Goal: Task Accomplishment & Management: Use online tool/utility

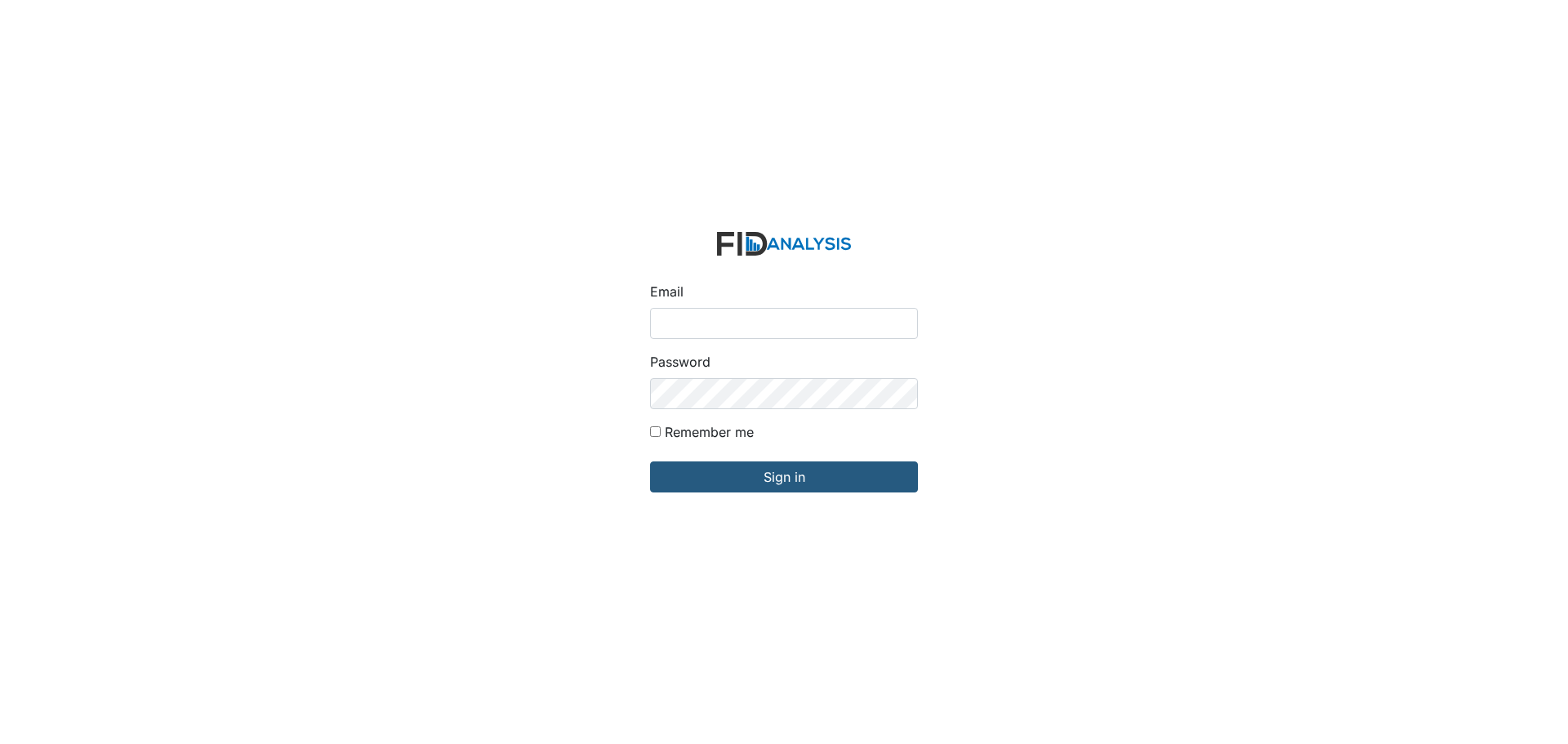
drag, startPoint x: 0, startPoint y: 0, endPoint x: 811, endPoint y: 317, distance: 870.8
click at [811, 317] on input "Email" at bounding box center [784, 324] width 268 height 31
type input "[EMAIL_ADDRESS][DOMAIN_NAME]"
click at [650, 461] on input "Sign in" at bounding box center [784, 477] width 268 height 31
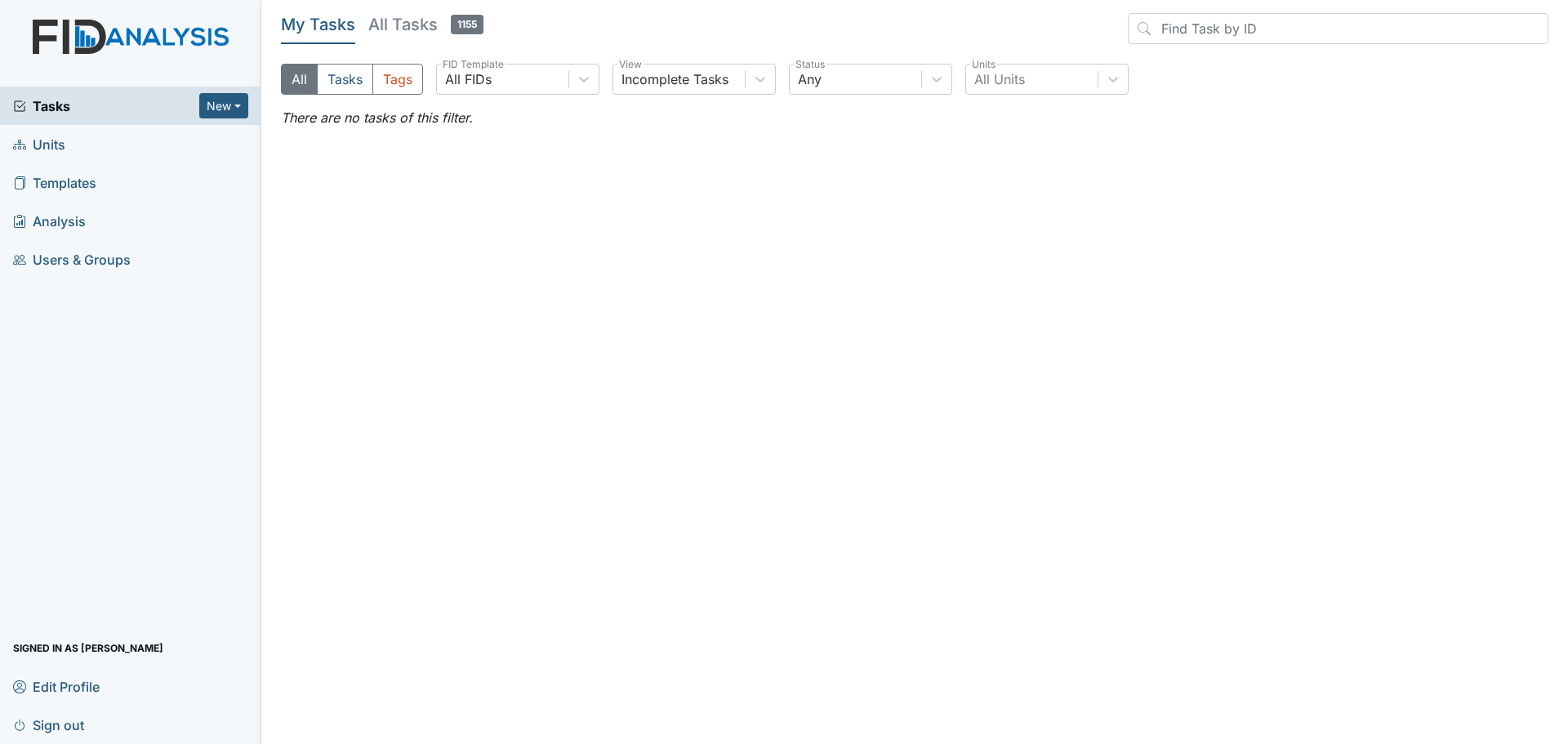
click at [51, 147] on span "Units" at bounding box center [39, 144] width 53 height 25
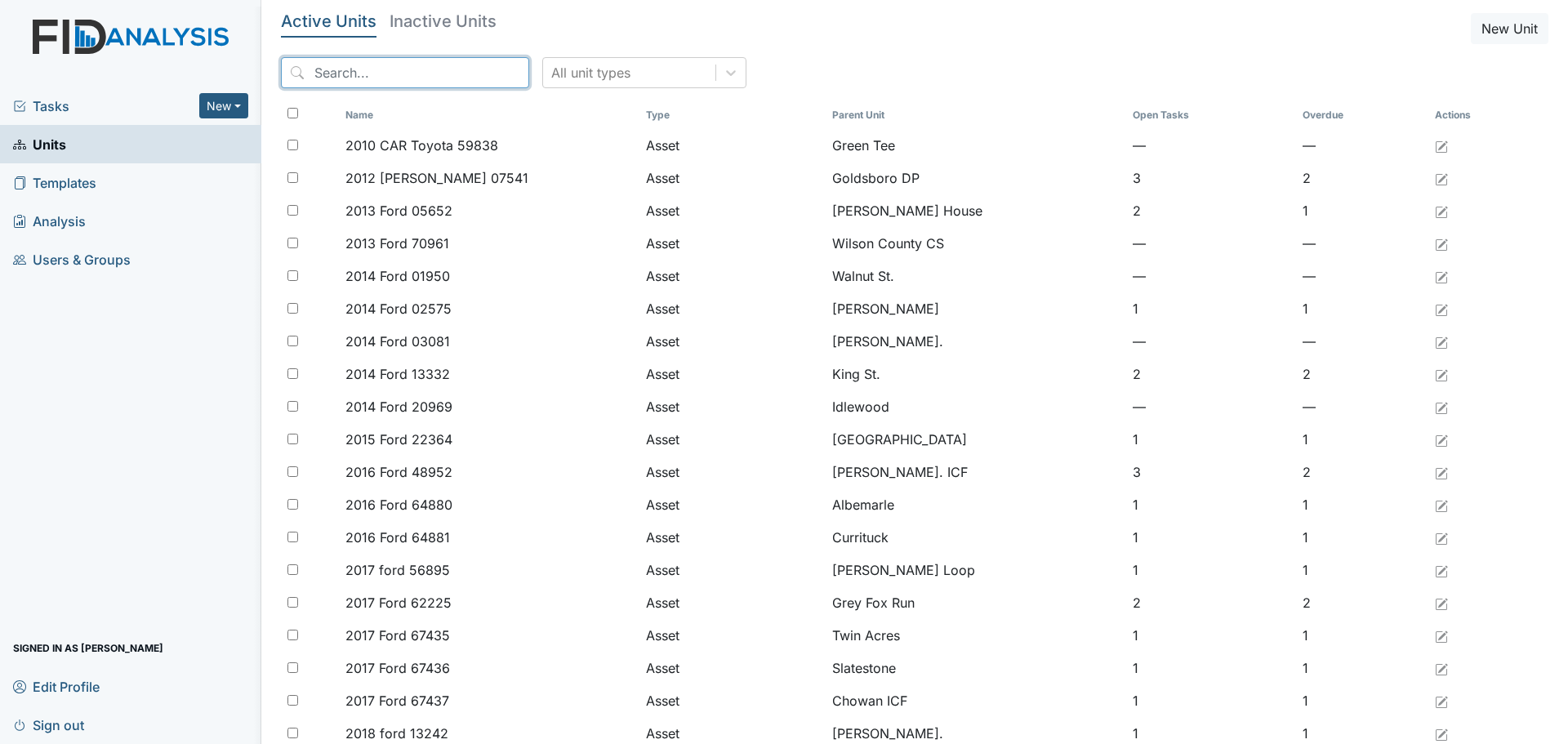
click at [439, 61] on input "search" at bounding box center [404, 73] width 249 height 31
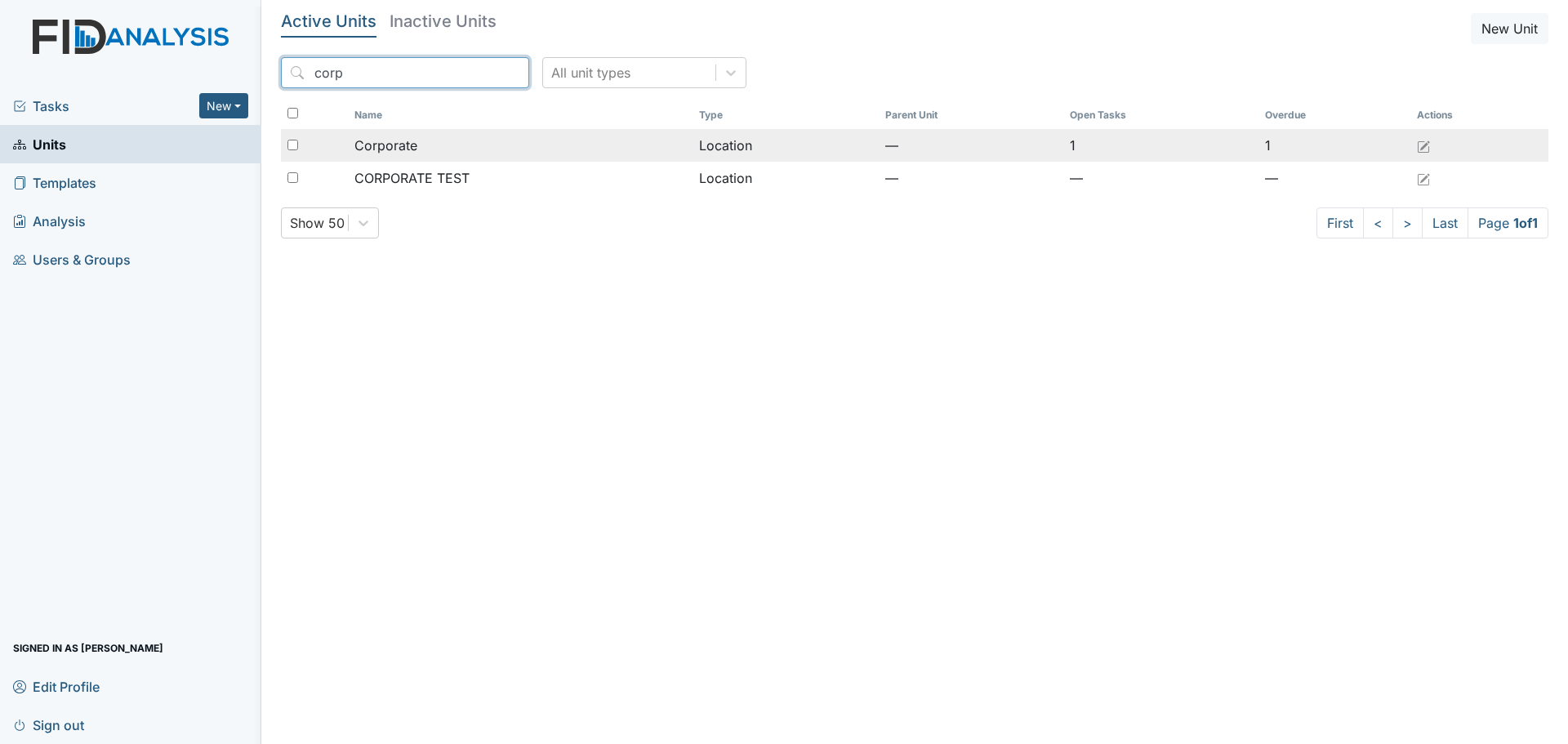
type input "corp"
click at [454, 151] on div "Corporate" at bounding box center [520, 145] width 332 height 20
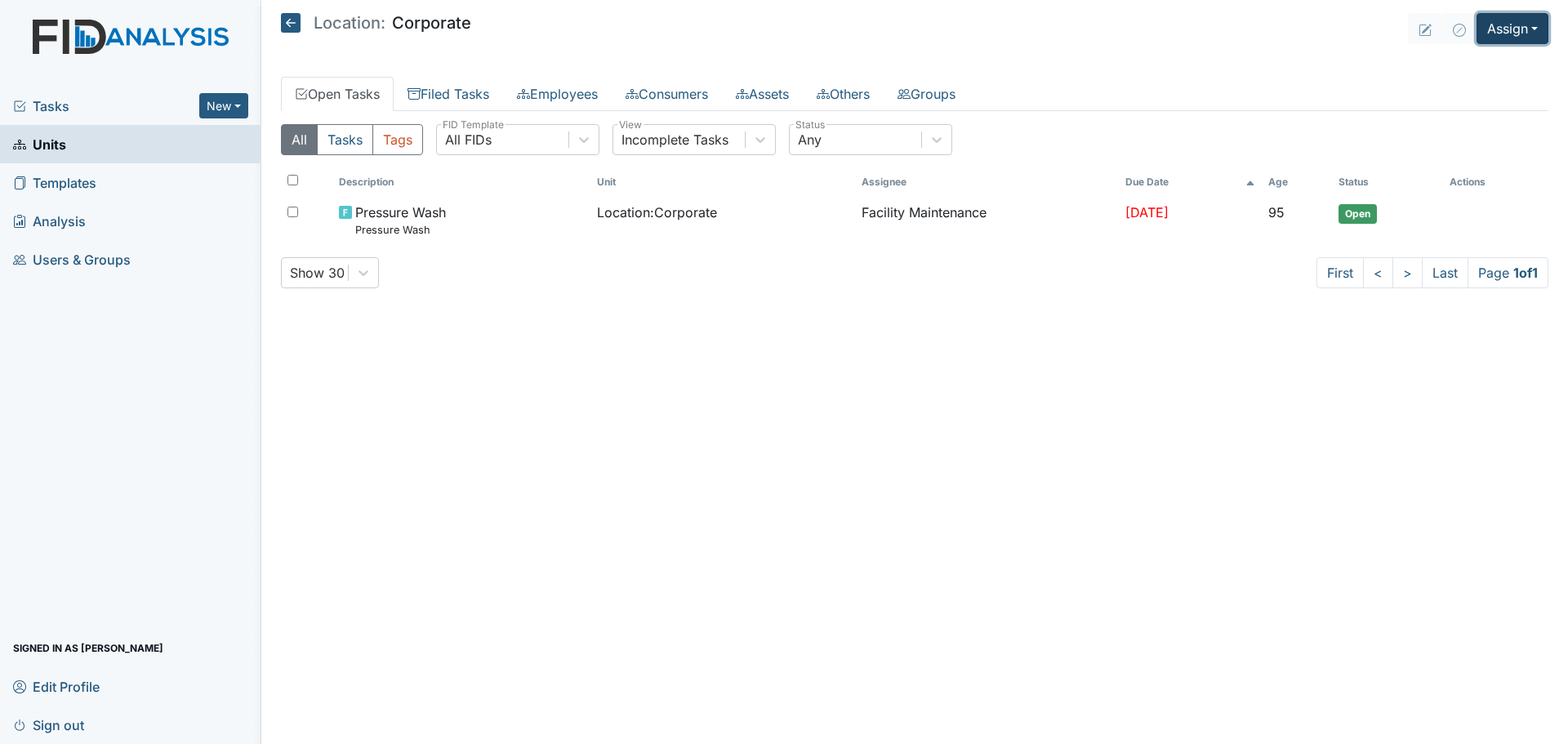
click at [1496, 23] on button "Assign" at bounding box center [1512, 28] width 72 height 31
click at [1480, 93] on link "Assign Inspection" at bounding box center [1472, 92] width 147 height 26
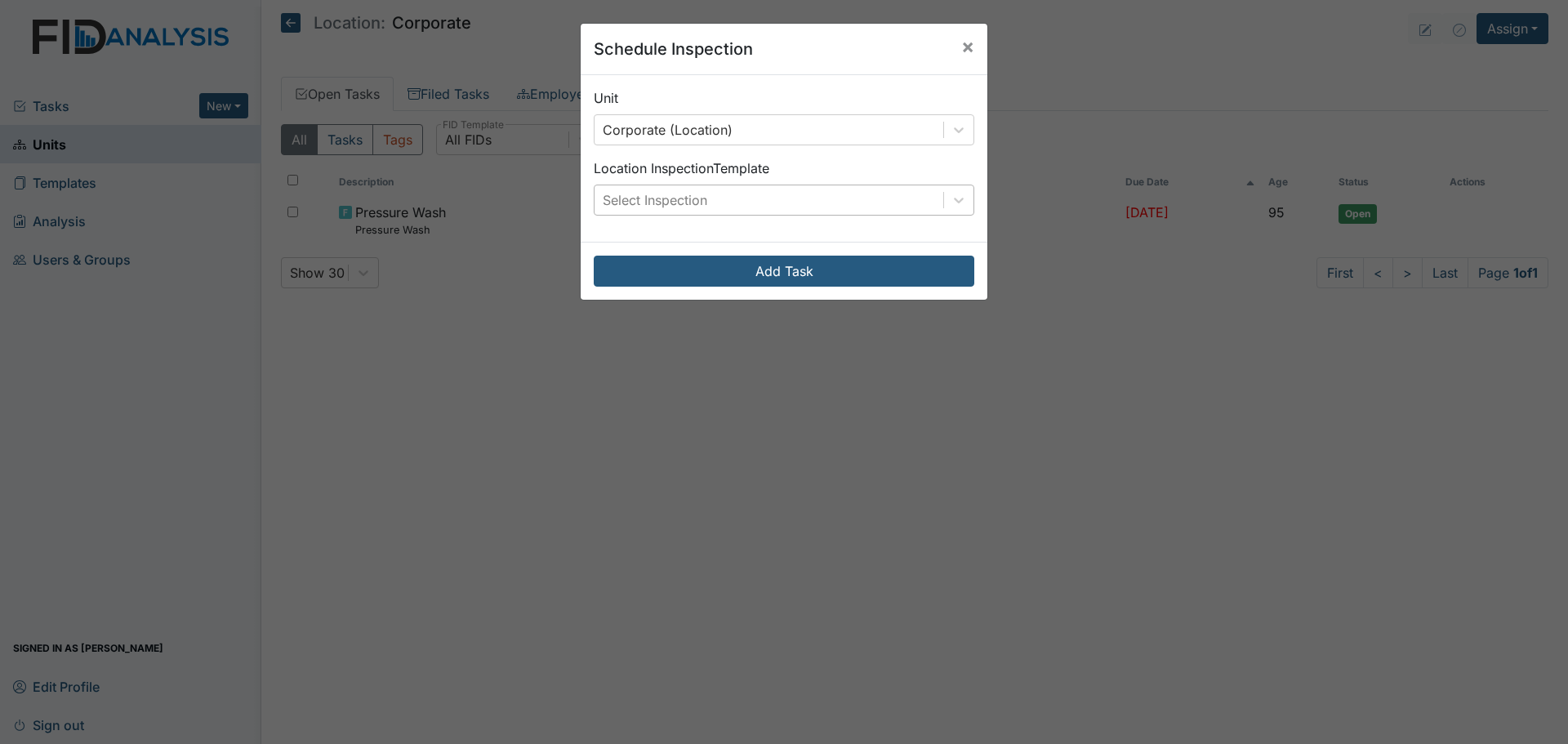
click at [828, 194] on div "Select Inspection" at bounding box center [769, 200] width 349 height 29
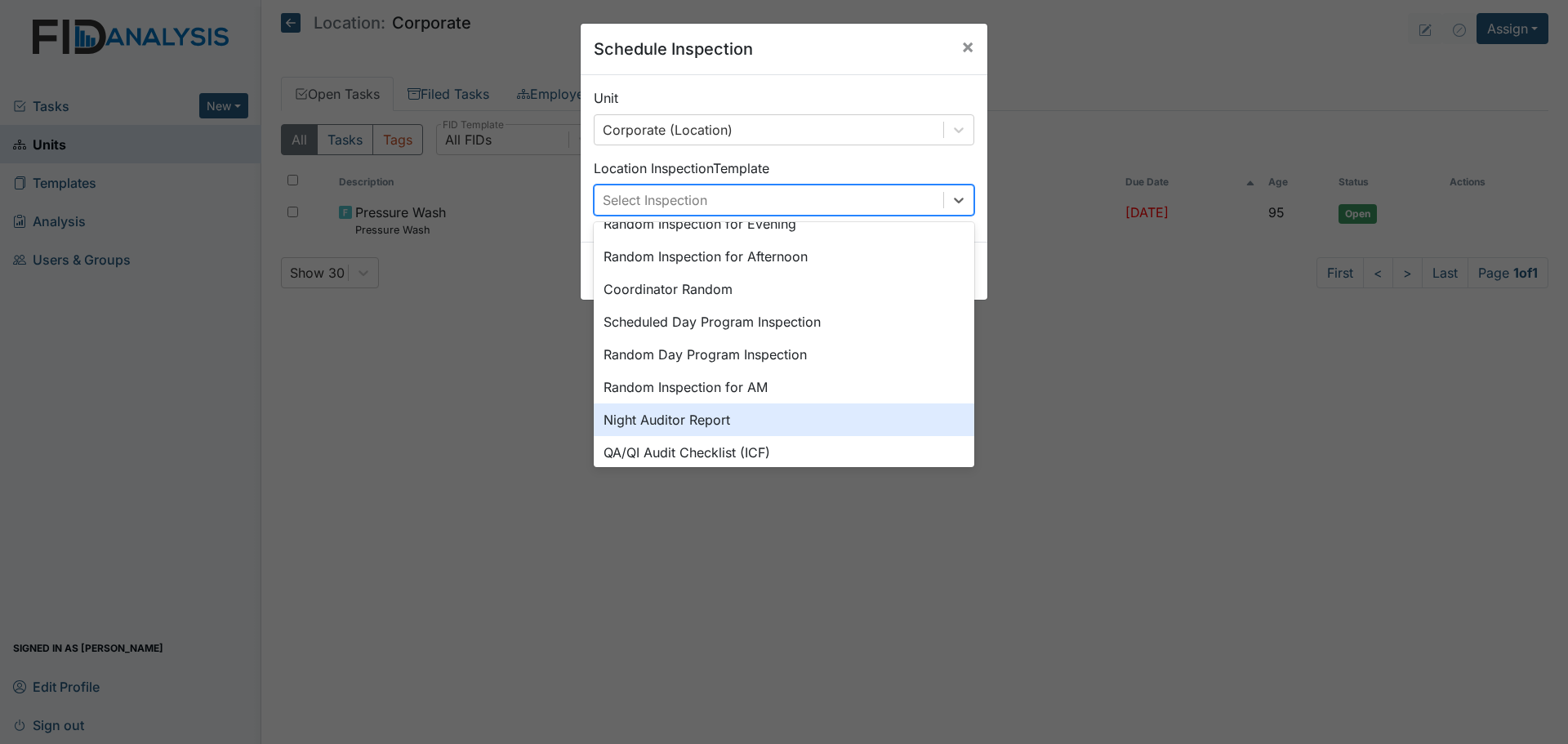
scroll to position [245, 0]
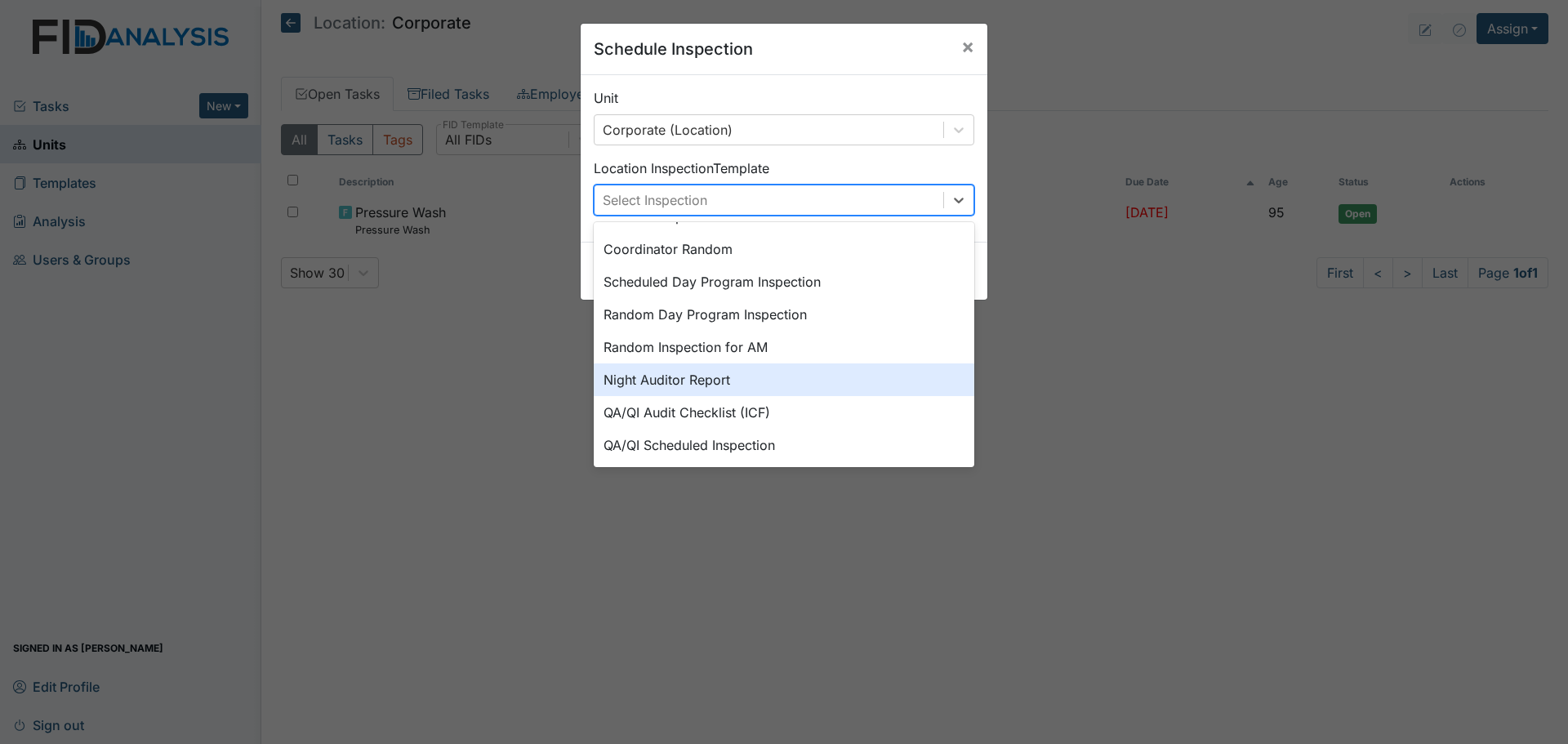
click at [764, 379] on div "Night Auditor Report" at bounding box center [784, 380] width 380 height 33
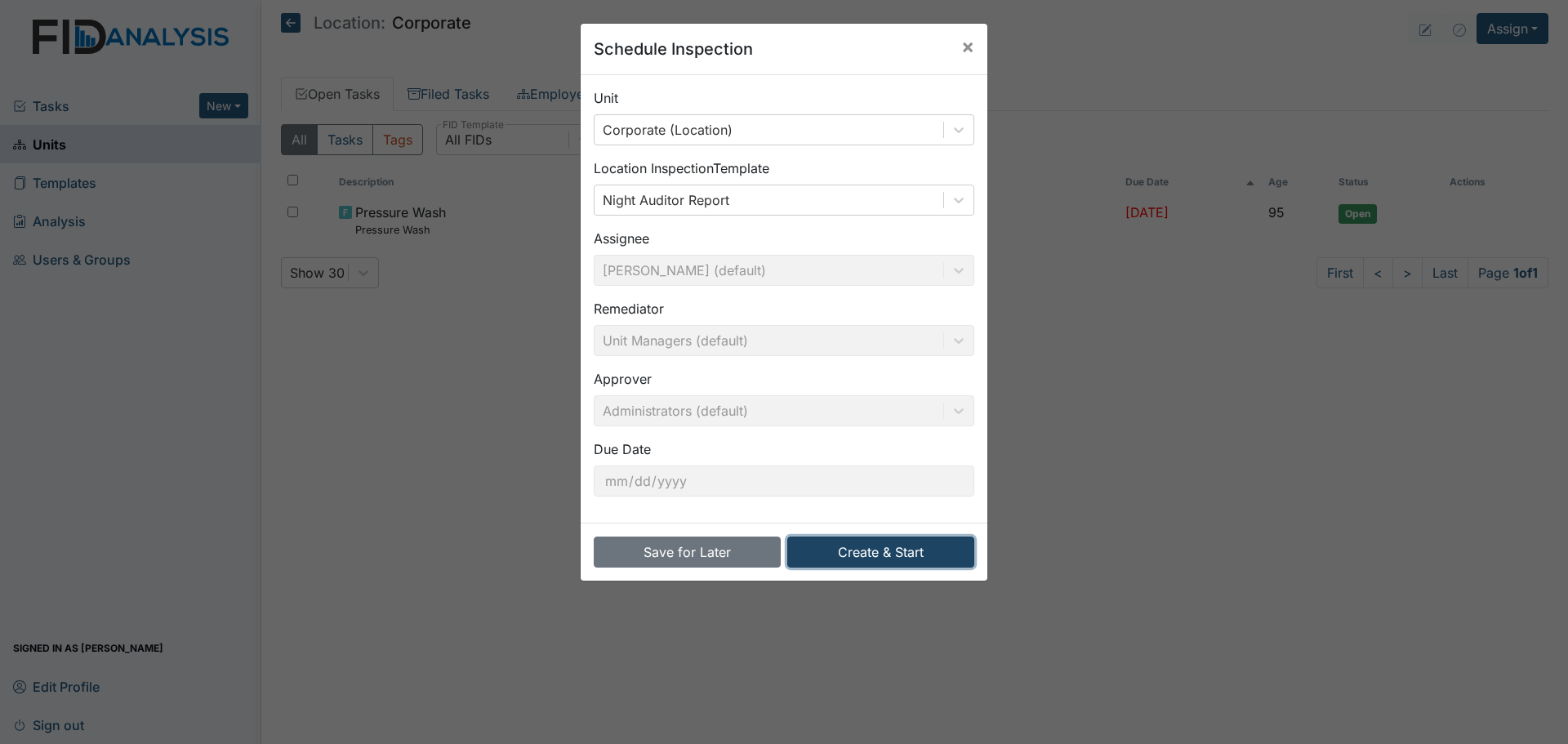
click at [888, 552] on button "Create & Start" at bounding box center [881, 552] width 187 height 31
